Goal: Book appointment/travel/reservation

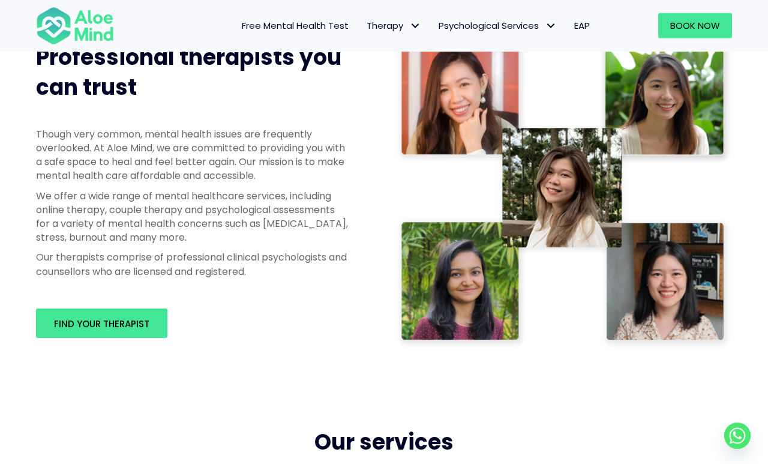
scroll to position [608, 0]
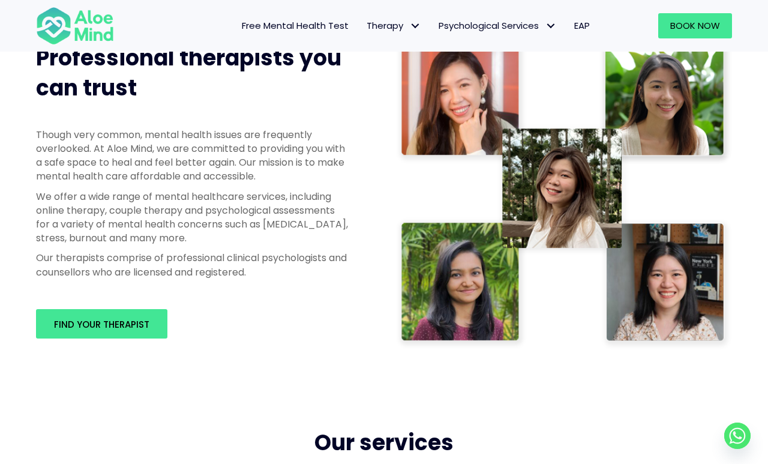
click at [91, 314] on link "Find your therapist" at bounding box center [101, 323] width 131 height 29
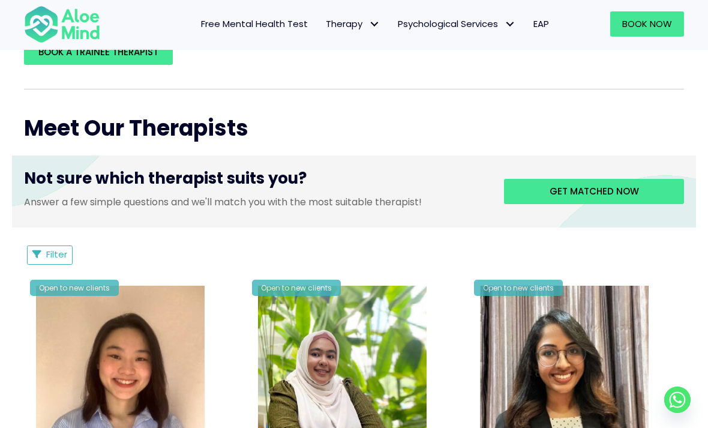
scroll to position [400, 0]
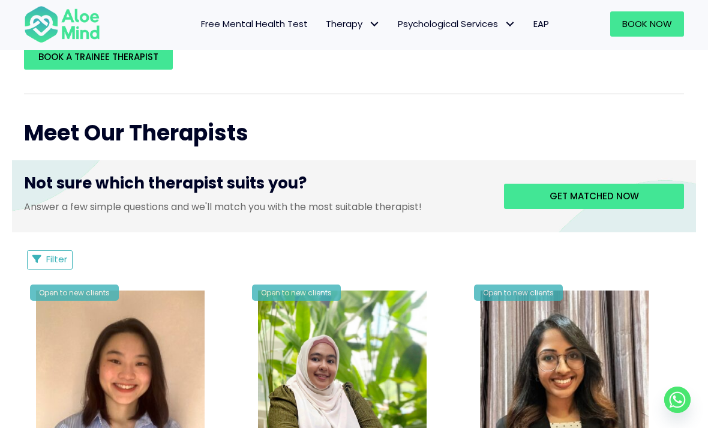
click at [592, 196] on span "Get matched now" at bounding box center [594, 196] width 89 height 13
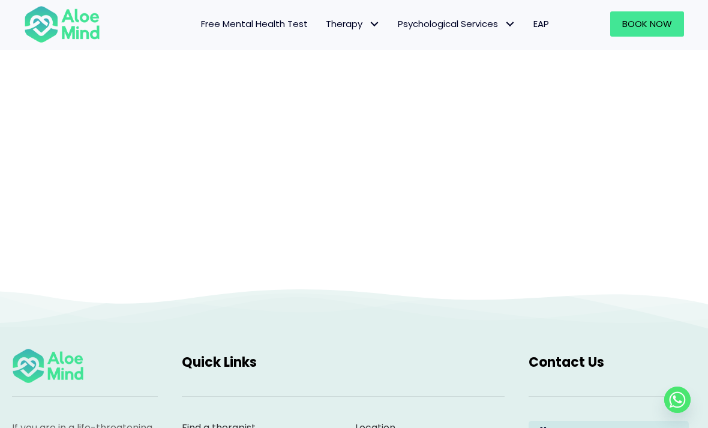
scroll to position [123, 0]
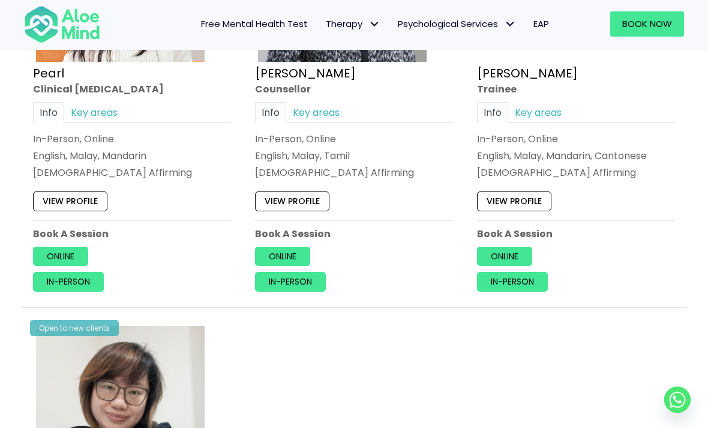
scroll to position [1706, 0]
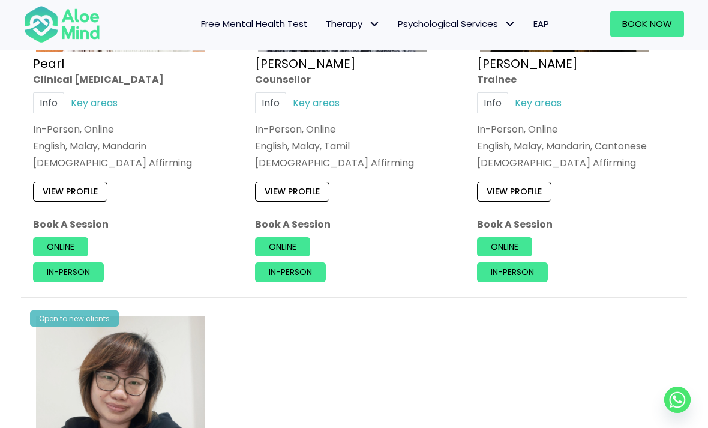
click at [518, 242] on link "Online" at bounding box center [504, 246] width 55 height 19
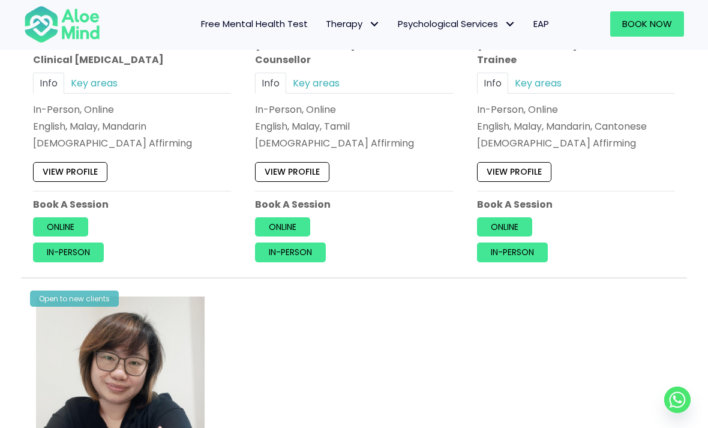
click at [521, 245] on link "In-person" at bounding box center [512, 252] width 71 height 19
click at [512, 221] on link "Online" at bounding box center [504, 226] width 55 height 19
click at [529, 248] on link "In-person" at bounding box center [512, 252] width 71 height 19
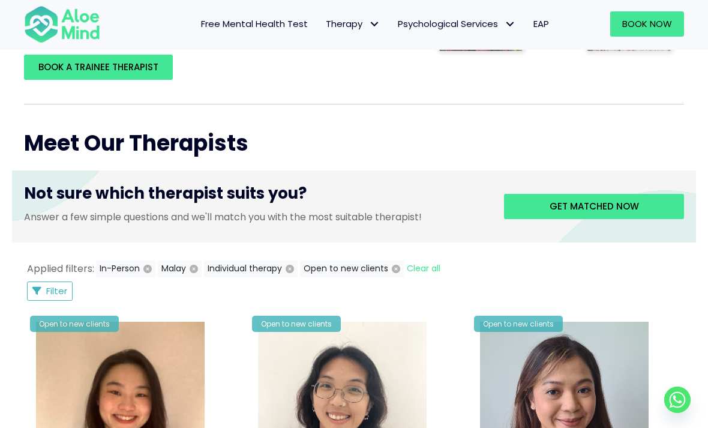
click at [197, 267] on icon "button" at bounding box center [194, 269] width 8 height 8
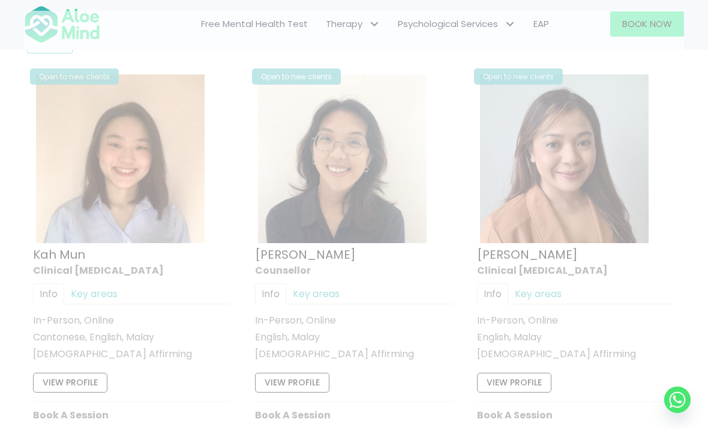
scroll to position [647, 0]
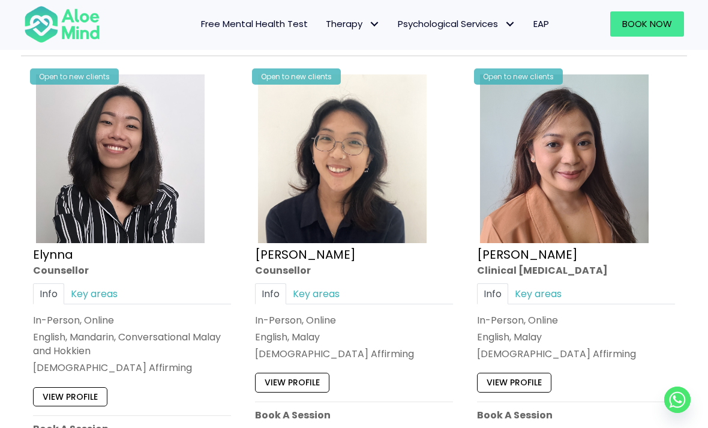
scroll to position [1068, 0]
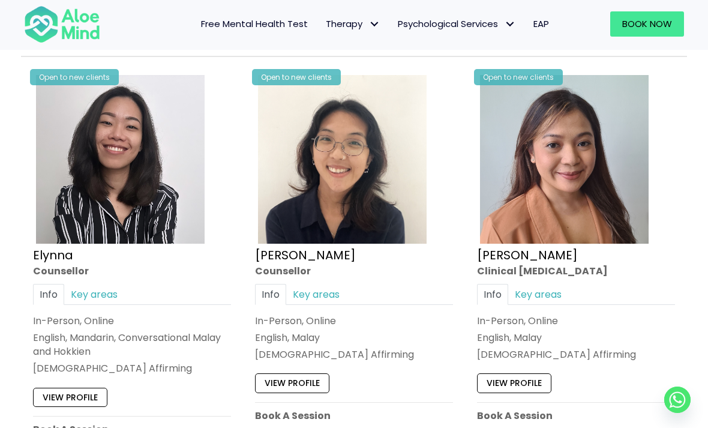
click at [85, 176] on img at bounding box center [120, 159] width 169 height 169
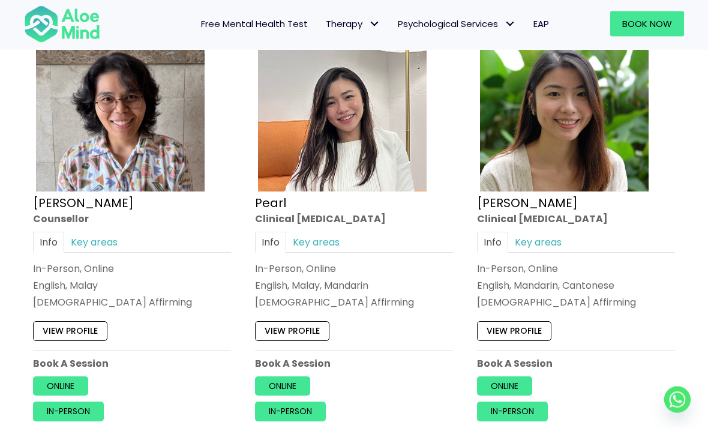
scroll to position [2019, 0]
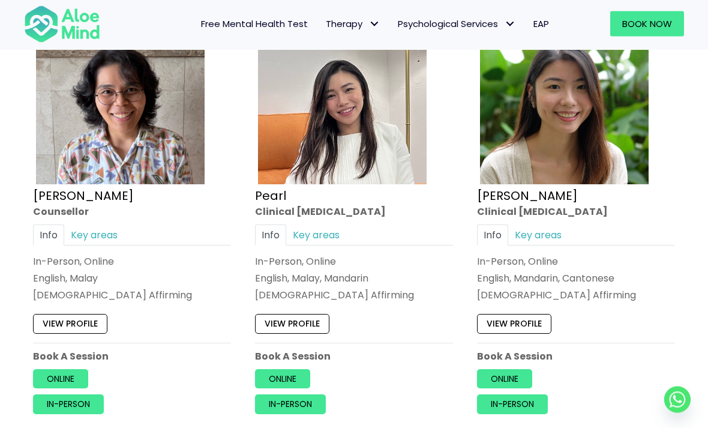
click at [271, 403] on link "In-person" at bounding box center [290, 404] width 71 height 19
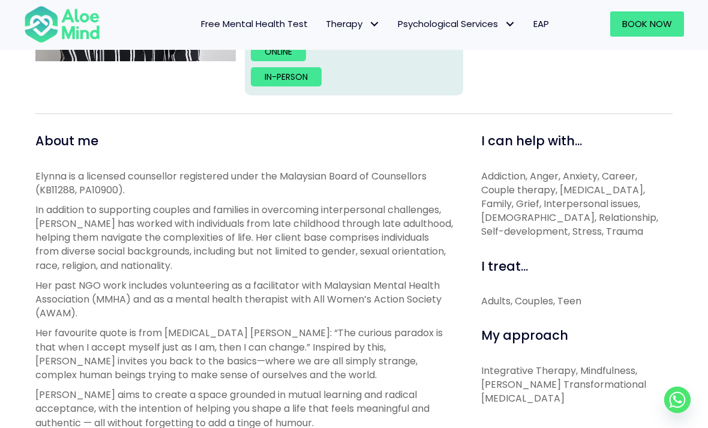
scroll to position [361, 0]
